Goal: Task Accomplishment & Management: Manage account settings

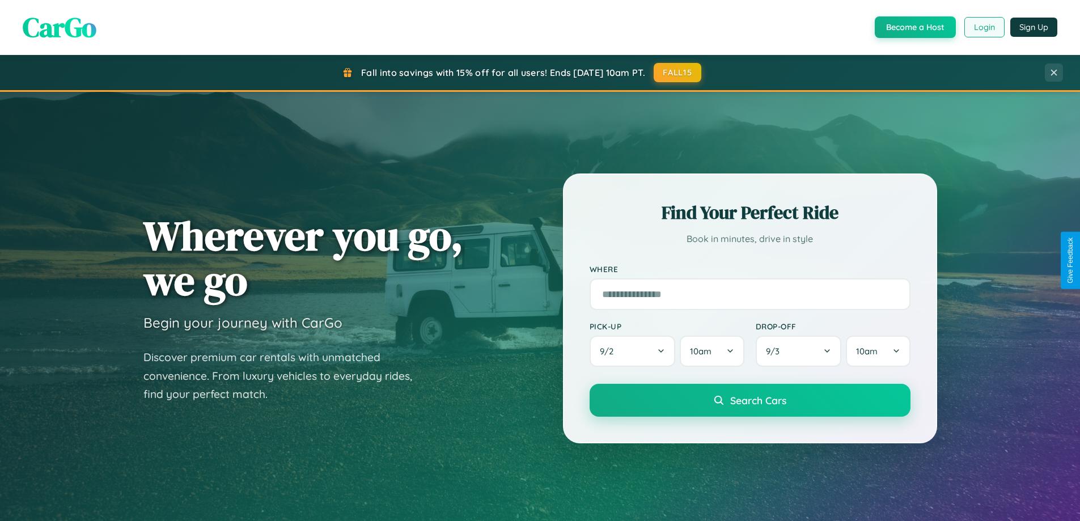
click at [983, 27] on button "Login" at bounding box center [984, 27] width 40 height 20
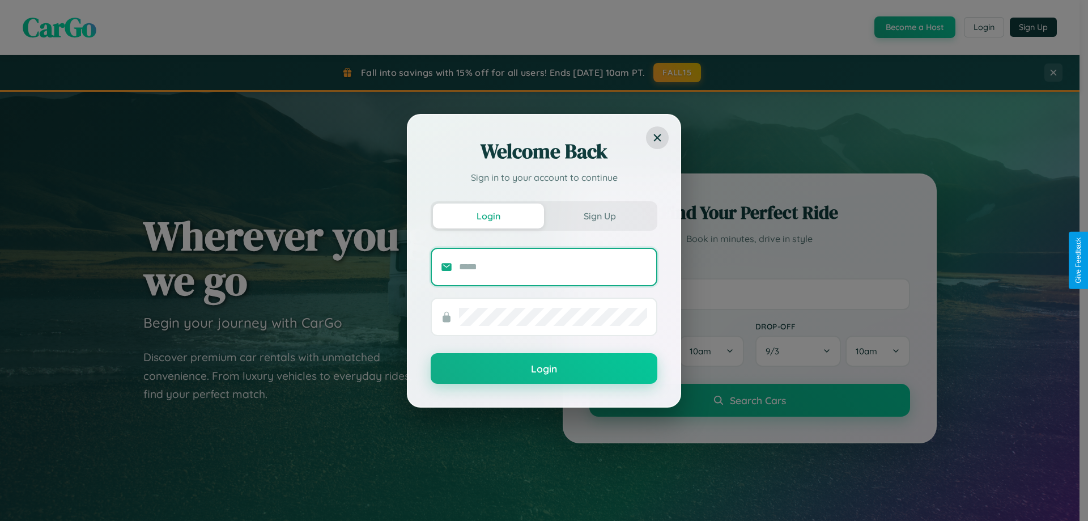
click at [553, 266] on input "text" at bounding box center [553, 267] width 188 height 18
type input "**********"
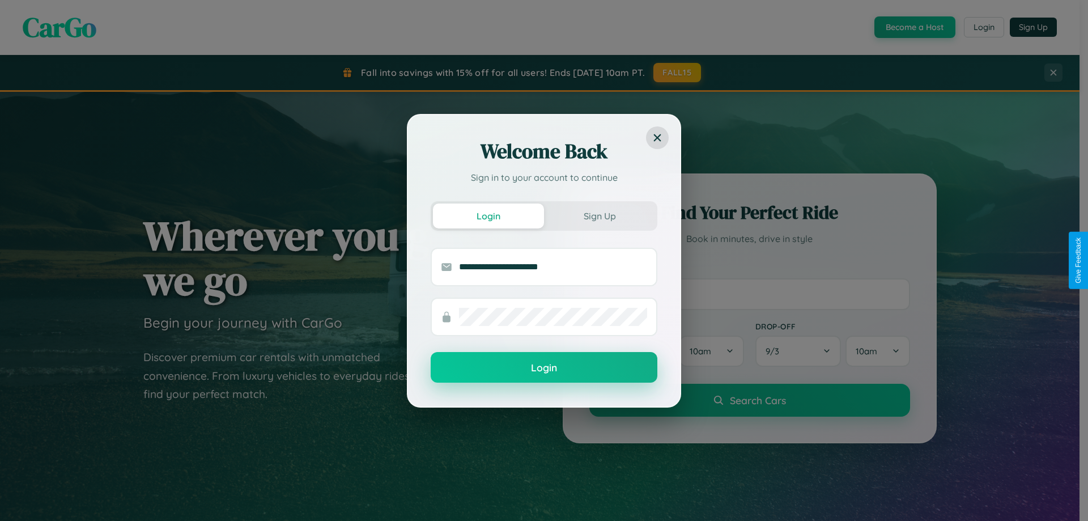
click at [544, 368] on button "Login" at bounding box center [544, 367] width 227 height 31
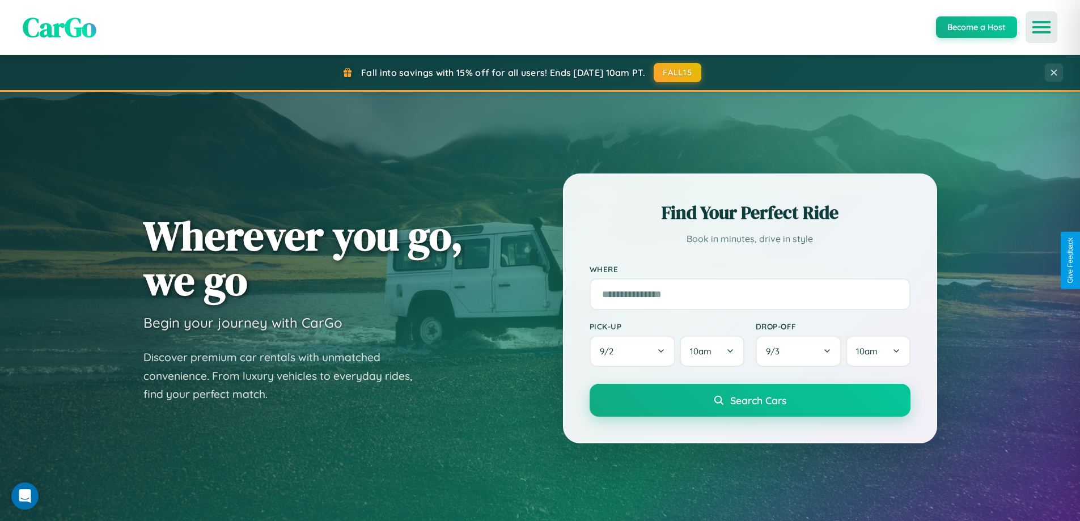
click at [1041, 27] on icon "Open menu" at bounding box center [1041, 27] width 16 height 10
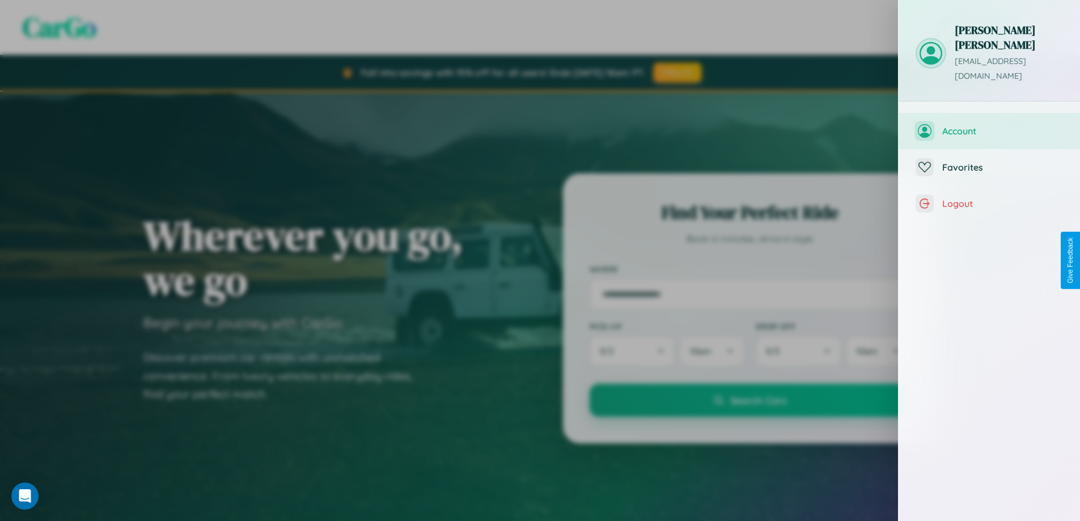
click at [989, 125] on span "Account" at bounding box center [1002, 130] width 121 height 11
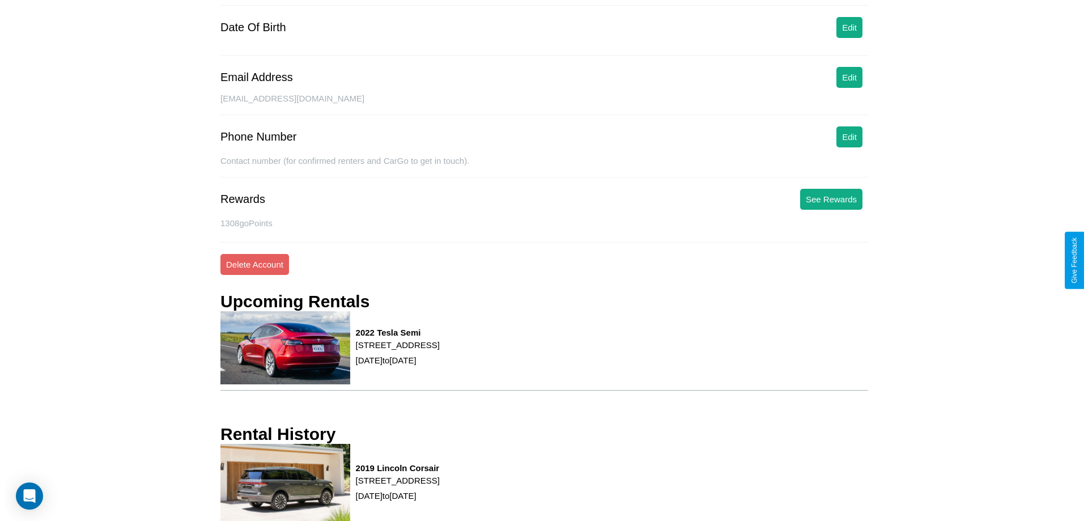
scroll to position [144, 0]
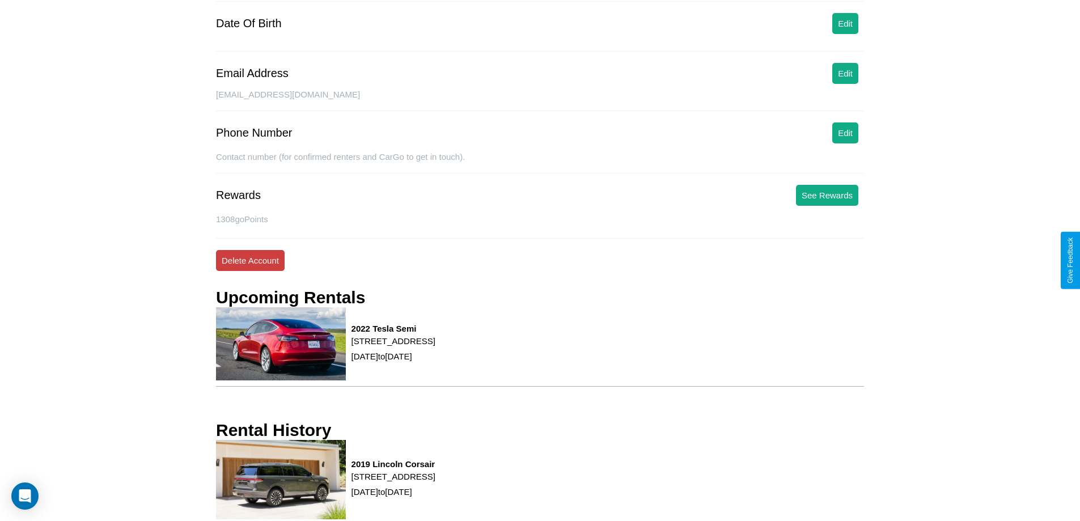
click at [250, 260] on button "Delete Account" at bounding box center [250, 260] width 69 height 21
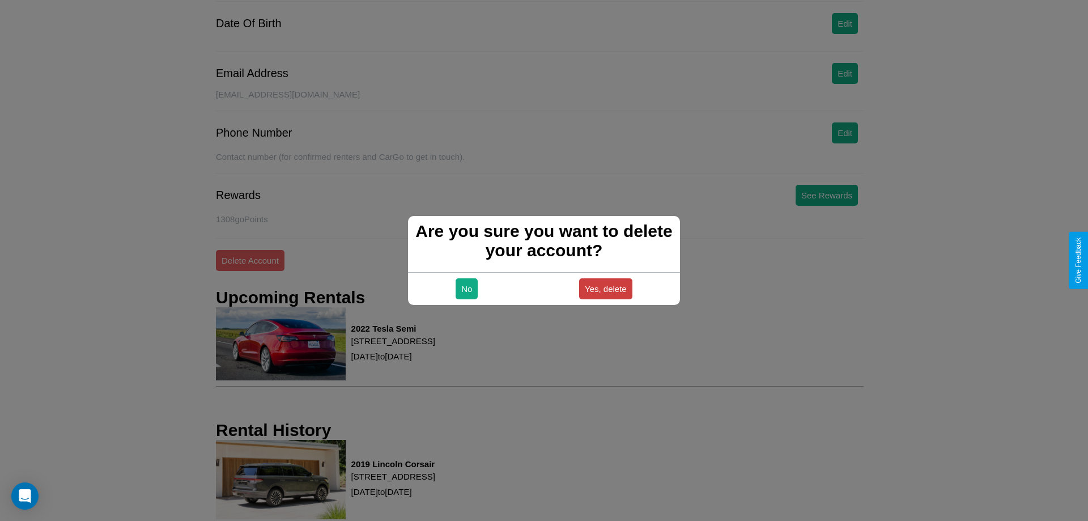
click at [605, 289] on button "Yes, delete" at bounding box center [605, 288] width 53 height 21
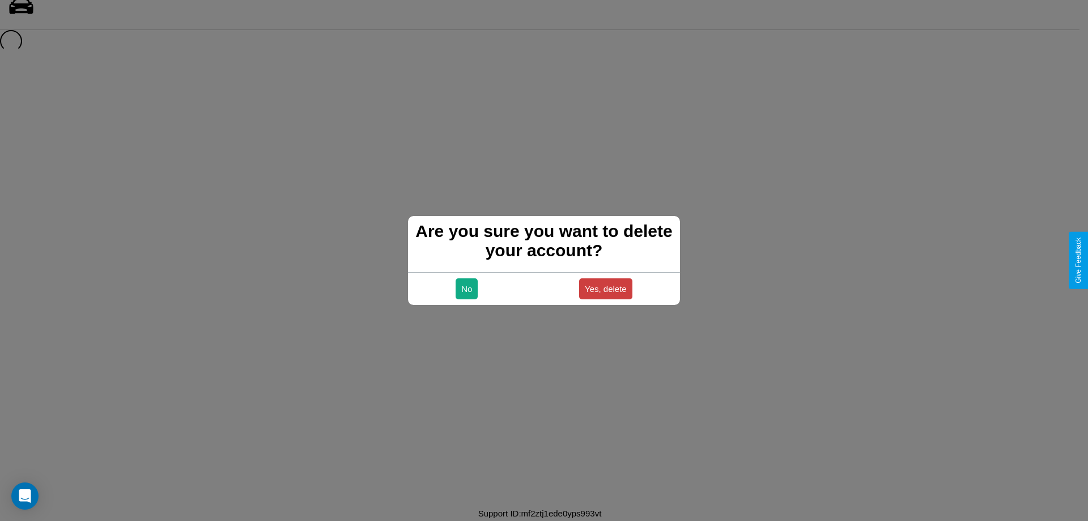
scroll to position [15, 0]
